Goal: Task Accomplishment & Management: Manage account settings

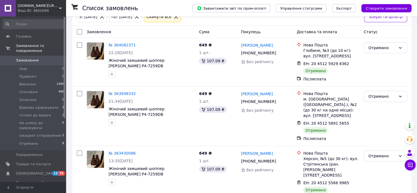
scroll to position [34, 0]
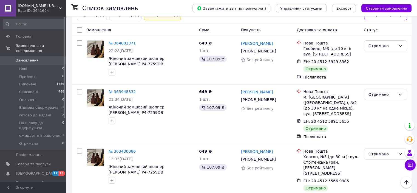
click at [21, 58] on span "Замовлення" at bounding box center [27, 60] width 23 height 5
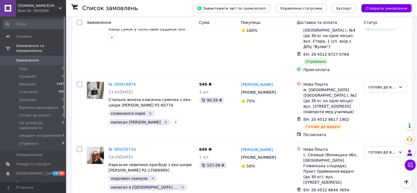
scroll to position [64, 0]
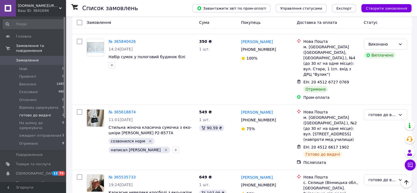
click at [35, 113] on span "готово до видачі" at bounding box center [35, 115] width 32 height 5
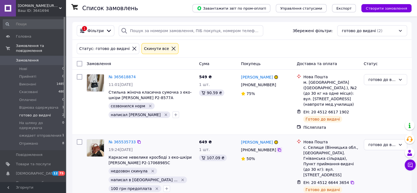
click at [277, 147] on icon at bounding box center [279, 149] width 4 height 4
click at [21, 66] on span "Нові" at bounding box center [23, 68] width 8 height 5
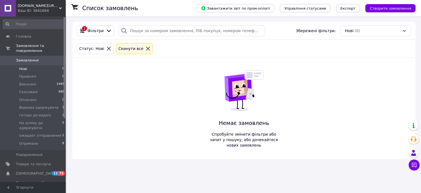
click at [131, 50] on div "Cкинути все" at bounding box center [130, 49] width 27 height 6
